Goal: Communication & Community: Answer question/provide support

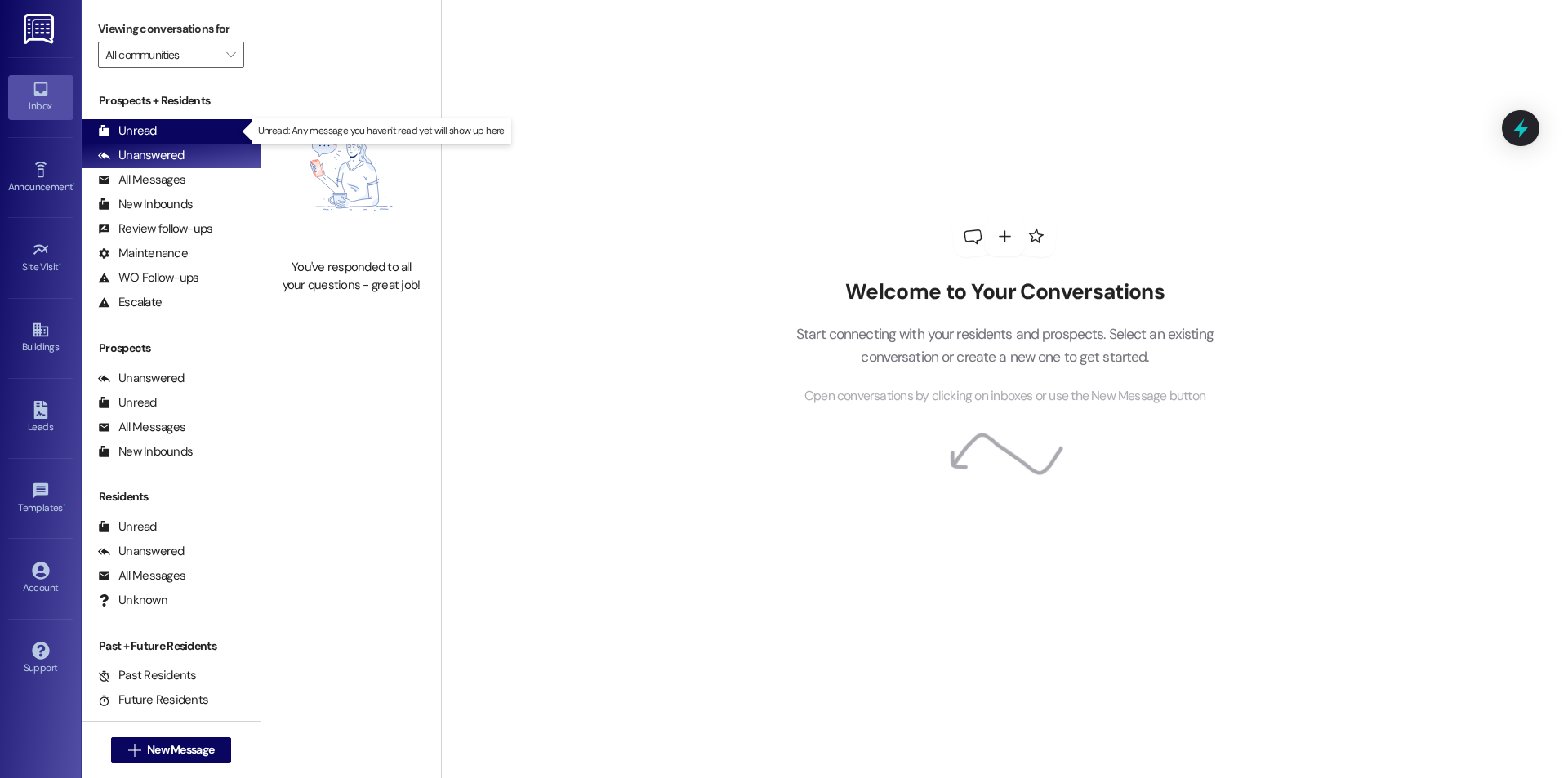
click at [152, 130] on div "Unread" at bounding box center [127, 131] width 58 height 17
